Goal: Information Seeking & Learning: Understand process/instructions

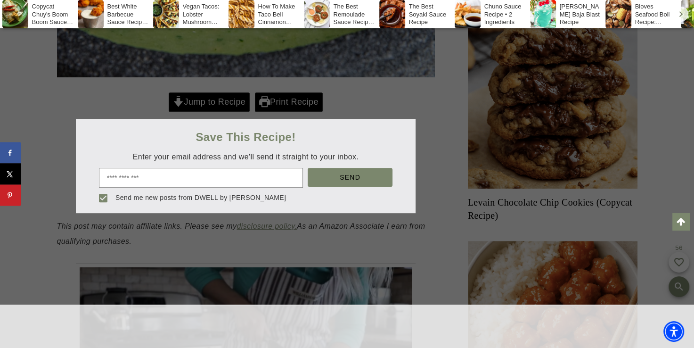
click at [215, 131] on div at bounding box center [347, 174] width 694 height 348
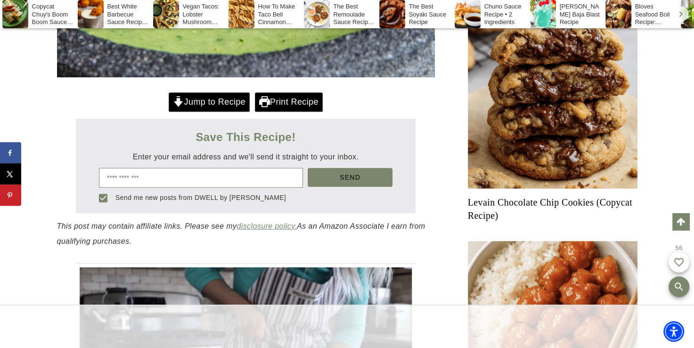
click at [215, 112] on link "Jump to Recipe" at bounding box center [209, 101] width 81 height 19
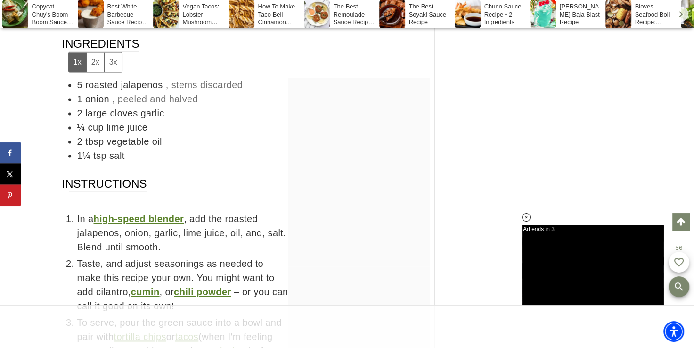
scroll to position [4723, 0]
click at [89, 73] on button "2x" at bounding box center [95, 62] width 18 height 19
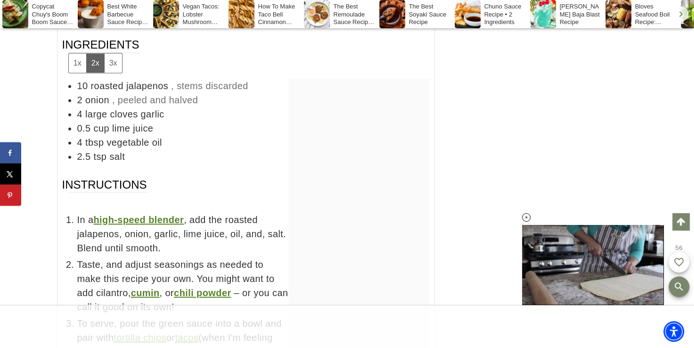
click at [113, 73] on button "3x" at bounding box center [113, 62] width 18 height 19
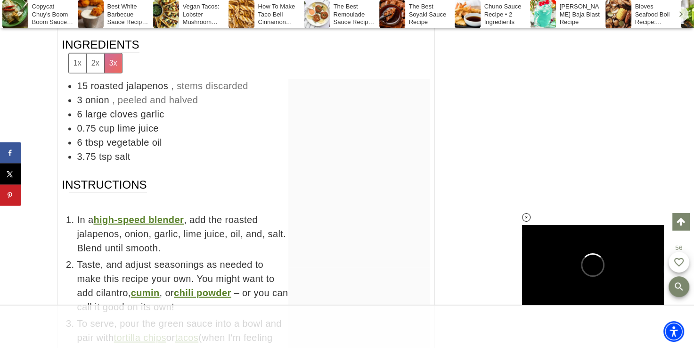
scroll to position [0, 0]
click at [74, 73] on button "1x" at bounding box center [77, 62] width 17 height 19
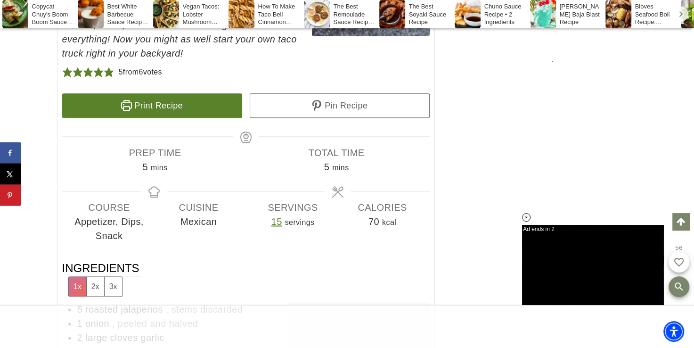
scroll to position [4499, 0]
click at [166, 118] on link "Print Recipe" at bounding box center [152, 106] width 180 height 25
